Goal: Task Accomplishment & Management: Manage account settings

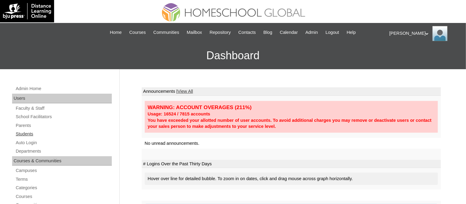
click at [22, 134] on link "Students" at bounding box center [63, 134] width 97 height 8
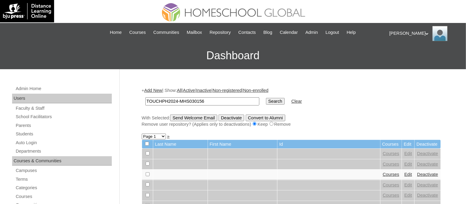
type input "TOUCHPH2024-MHS030156"
click at [266, 98] on input "Search" at bounding box center [275, 101] width 19 height 7
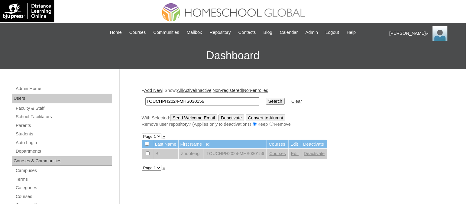
click at [292, 152] on link "Edit" at bounding box center [295, 153] width 8 height 5
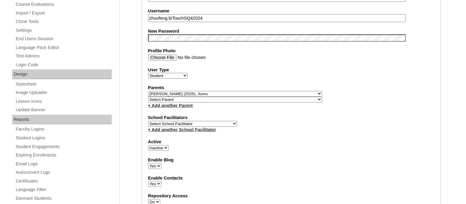
scroll to position [246, 0]
click at [168, 145] on select "Active Inactive" at bounding box center [158, 148] width 21 height 6
select select "1"
click at [148, 145] on select "Active Inactive" at bounding box center [158, 148] width 21 height 6
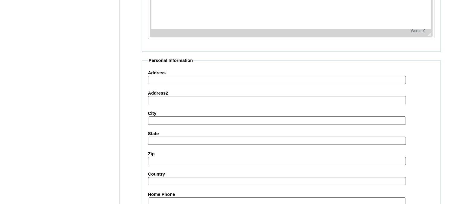
scroll to position [714, 0]
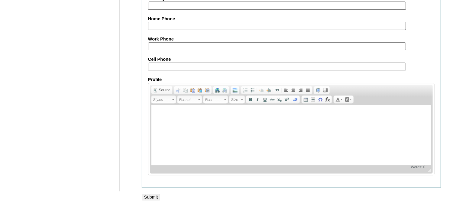
click at [157, 194] on input "Submit" at bounding box center [151, 197] width 19 height 7
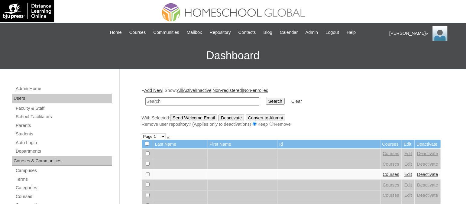
paste input "TOUCHPH2024-MHS030156"
type input "TOUCHPH2024-MHS030156"
click at [266, 98] on input "Search" at bounding box center [275, 101] width 19 height 7
